Goal: Information Seeking & Learning: Learn about a topic

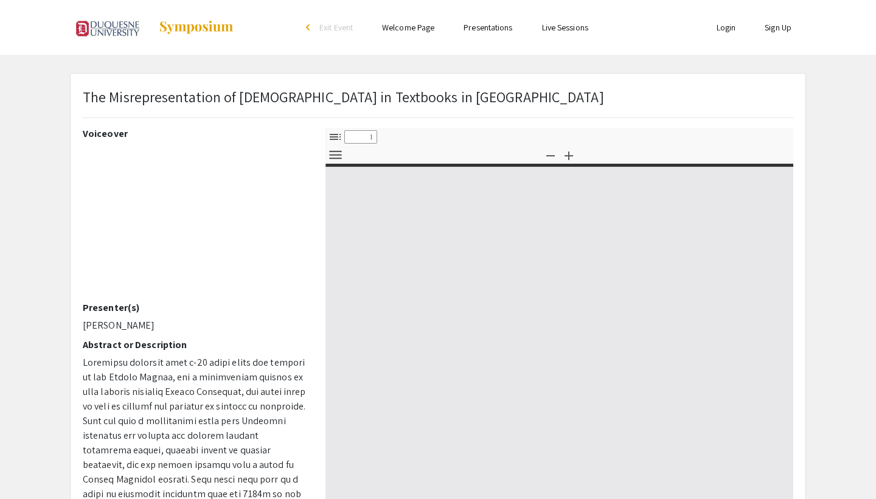
select select "custom"
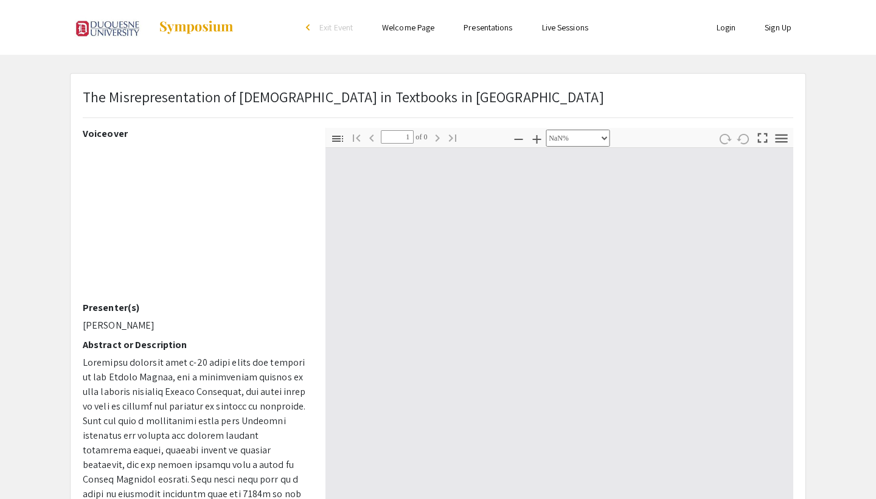
type input "0"
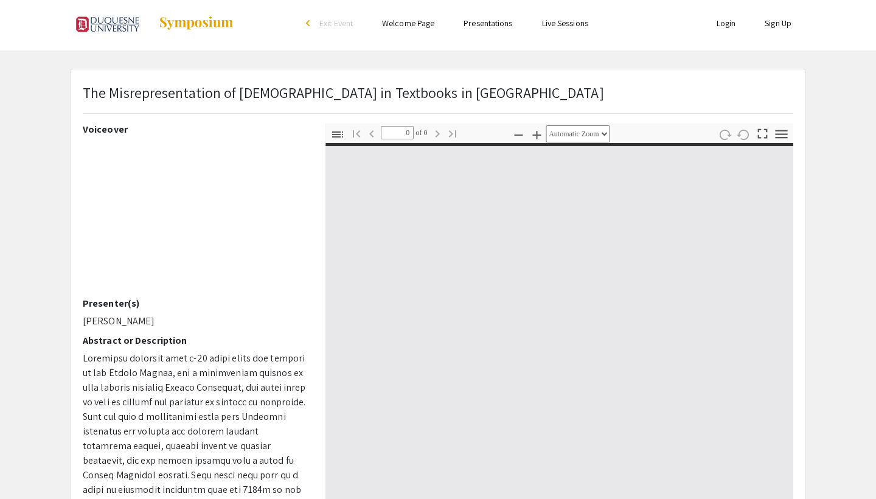
select select "custom"
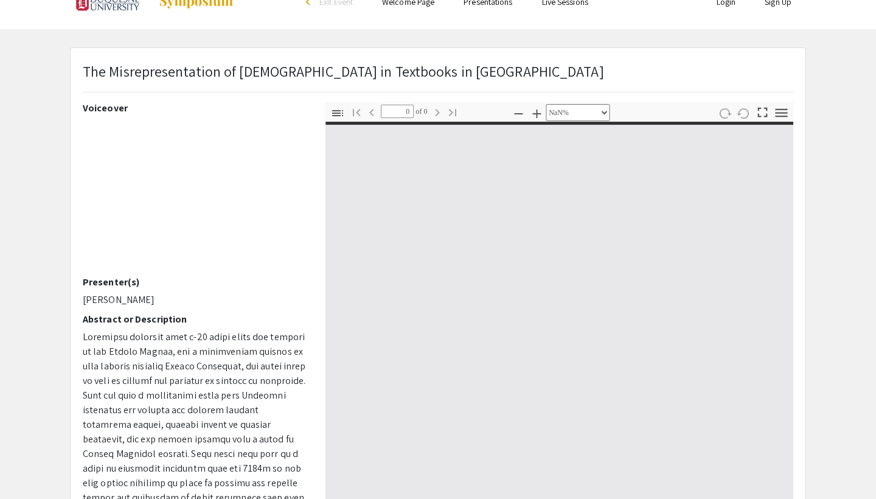
scroll to position [62, 0]
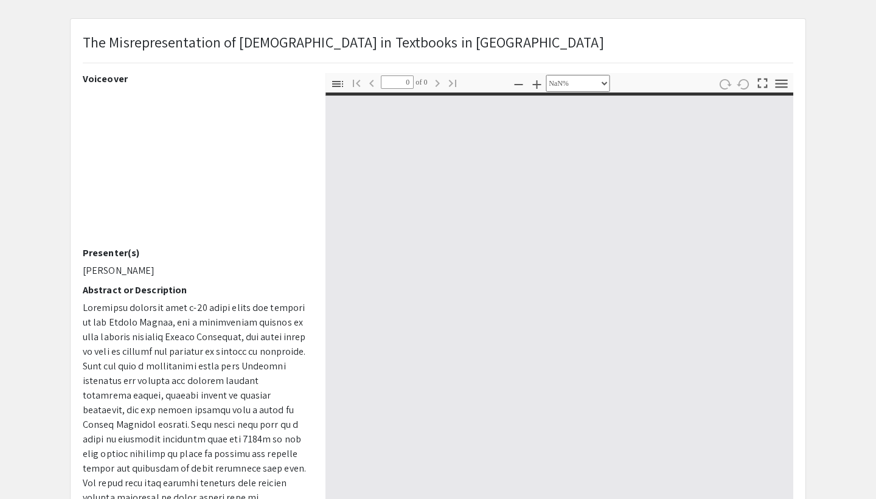
type input "1"
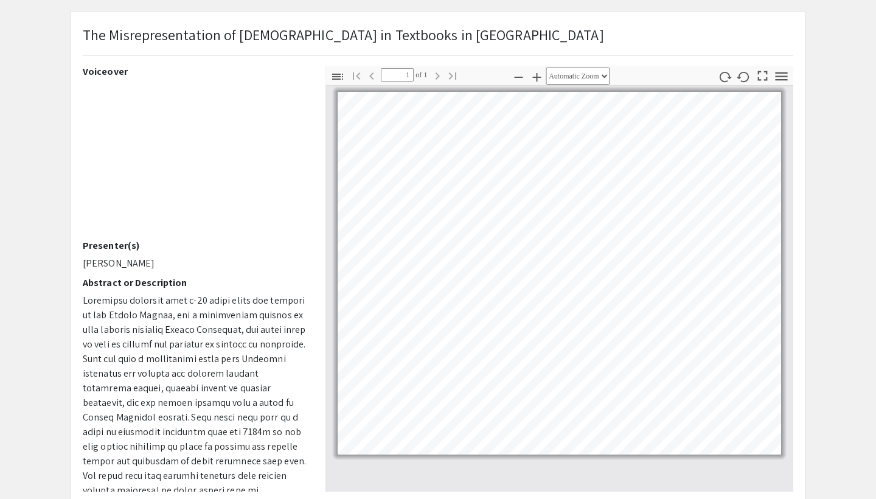
select select "auto"
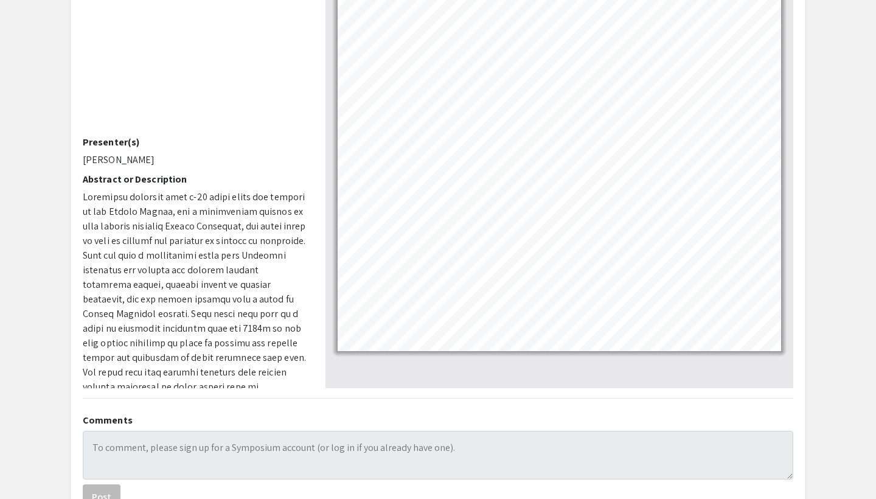
click at [598, 422] on div "The Misrepresentation of Native Americans in Textbooks in the United States Voi…" at bounding box center [438, 215] width 735 height 614
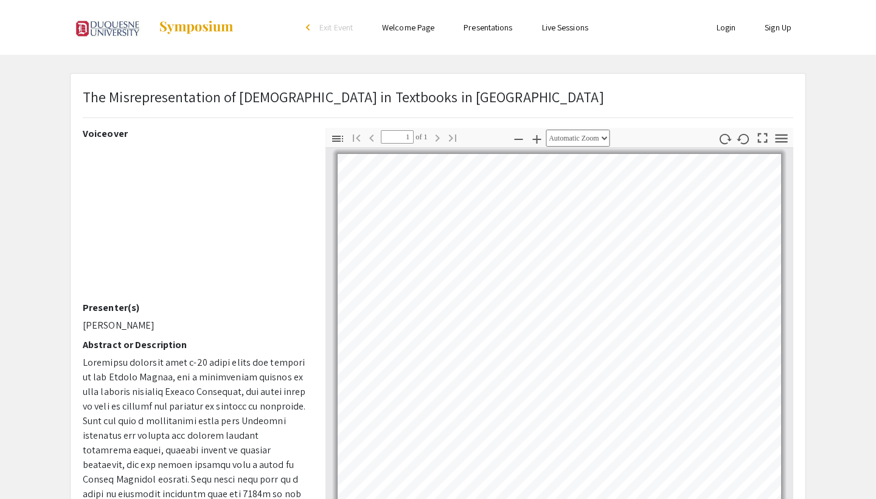
scroll to position [0, 0]
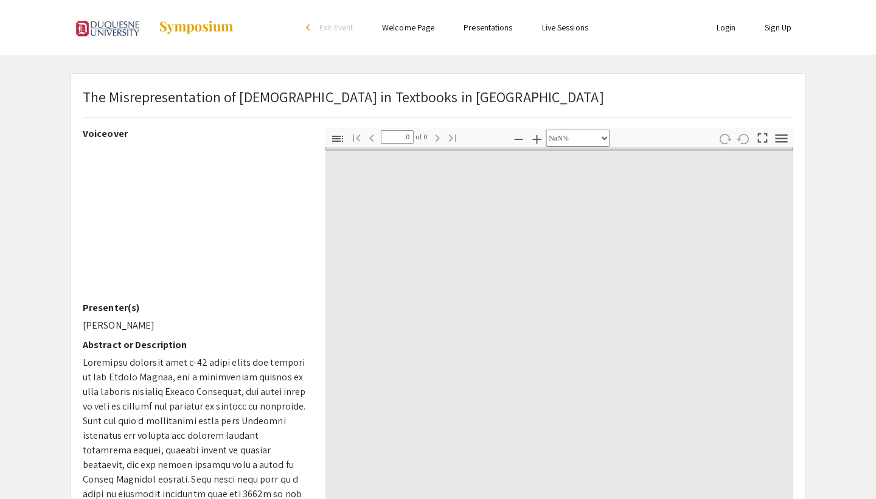
select select "auto"
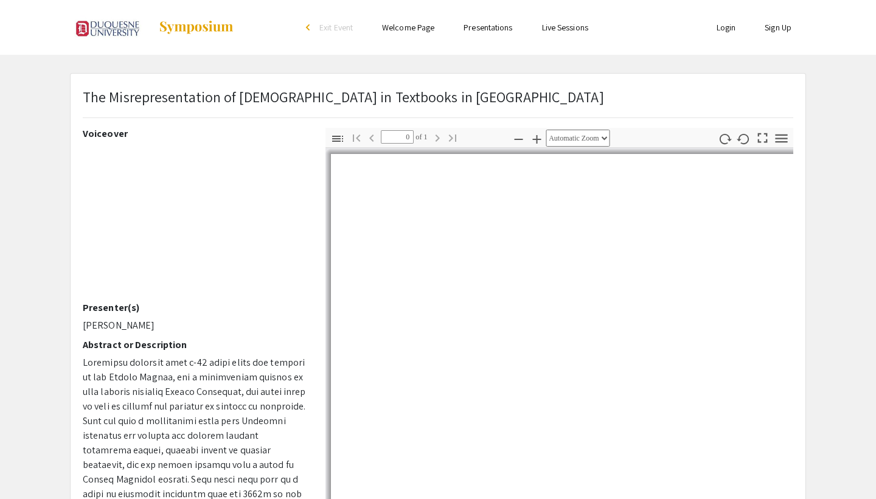
type input "1"
select select "auto"
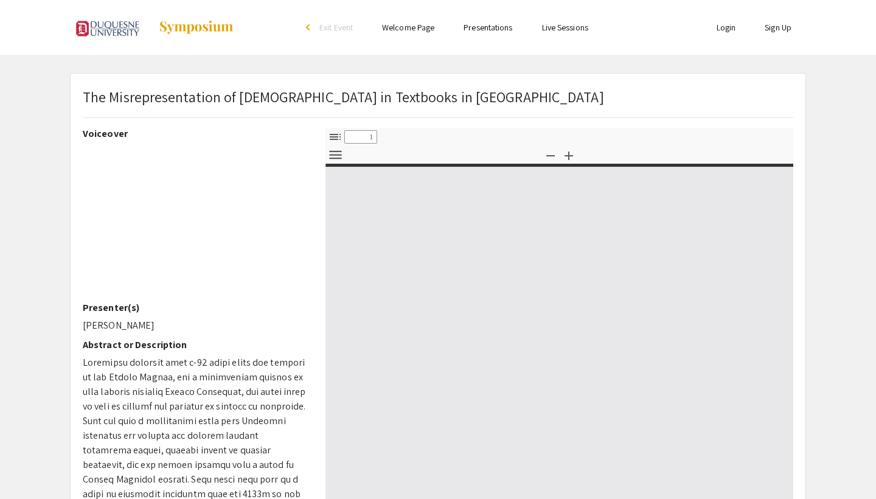
select select "custom"
type input "0"
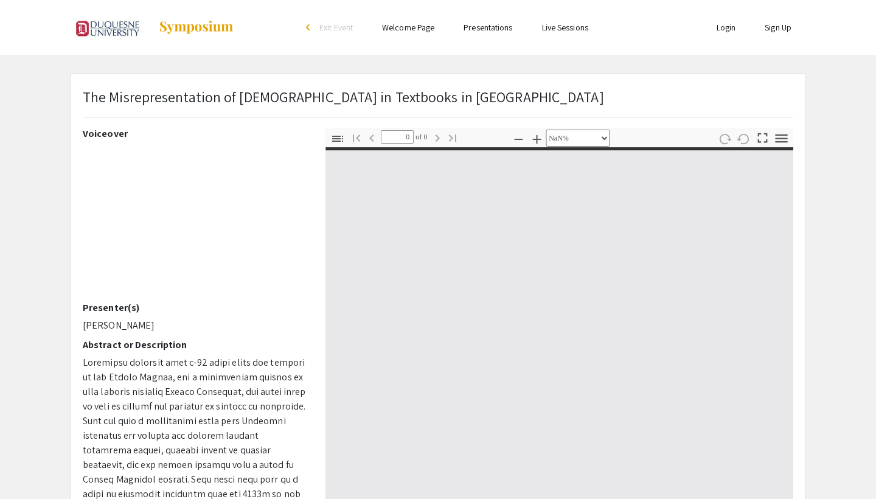
select select "auto"
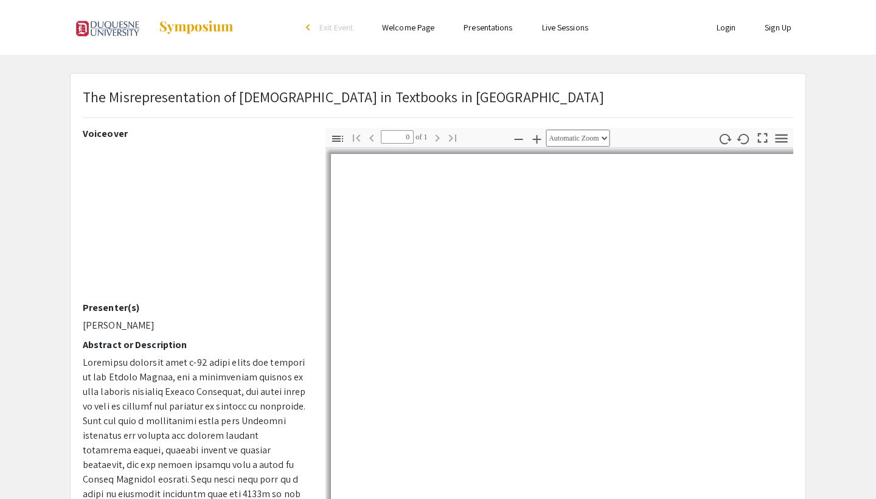
type input "1"
select select "auto"
